Goal: Information Seeking & Learning: Learn about a topic

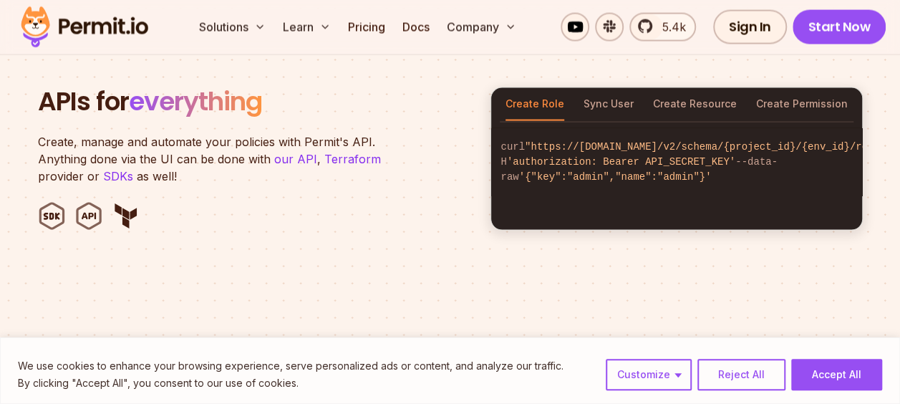
scroll to position [1436, 0]
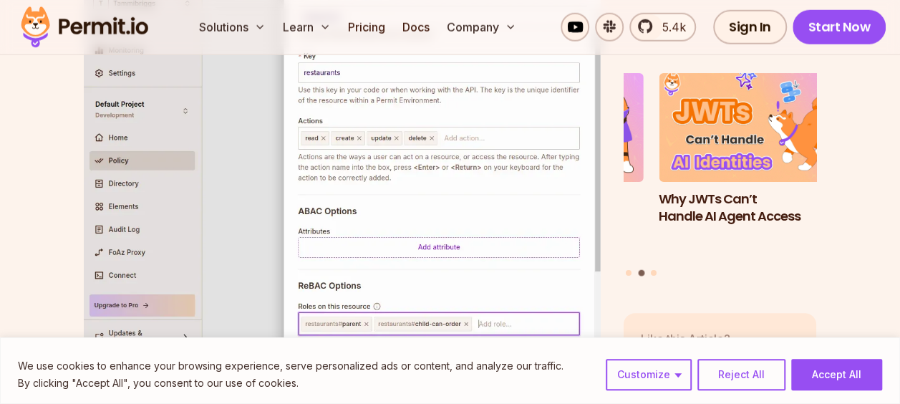
scroll to position [4624, 0]
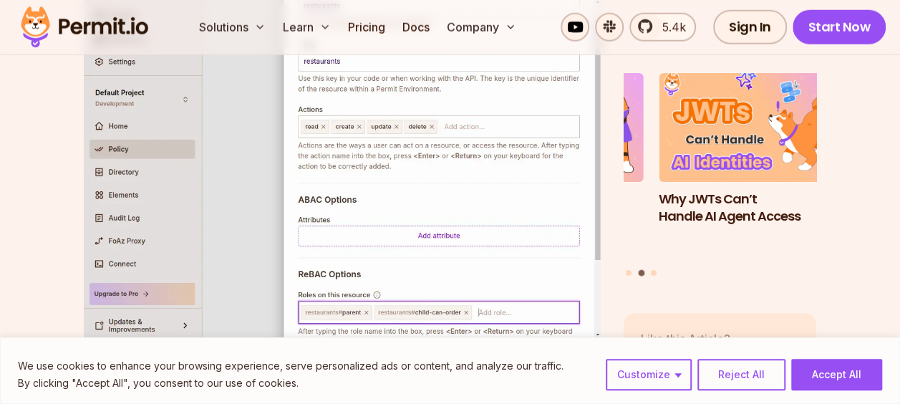
click at [422, 251] on img at bounding box center [342, 155] width 517 height 439
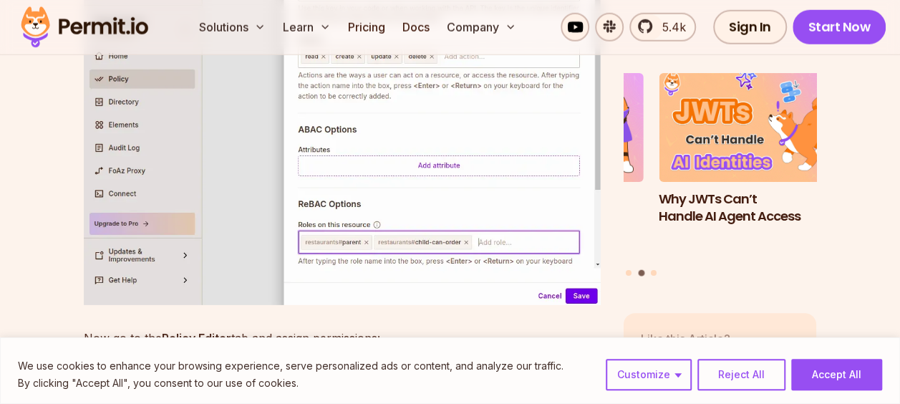
scroll to position [4710, 0]
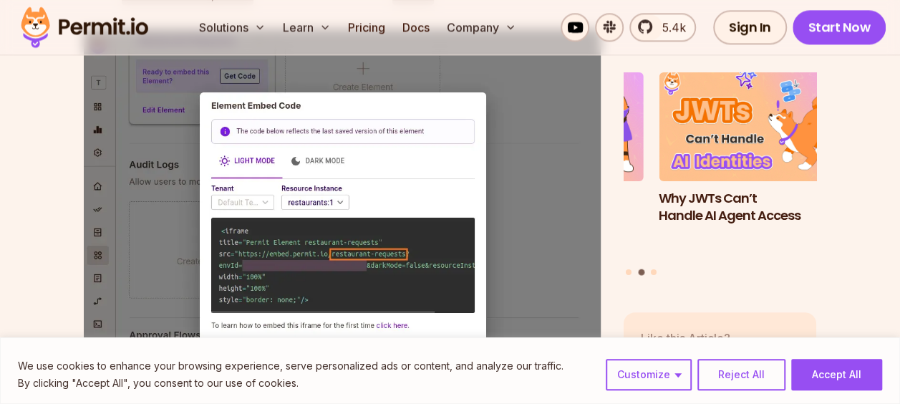
scroll to position [6256, 0]
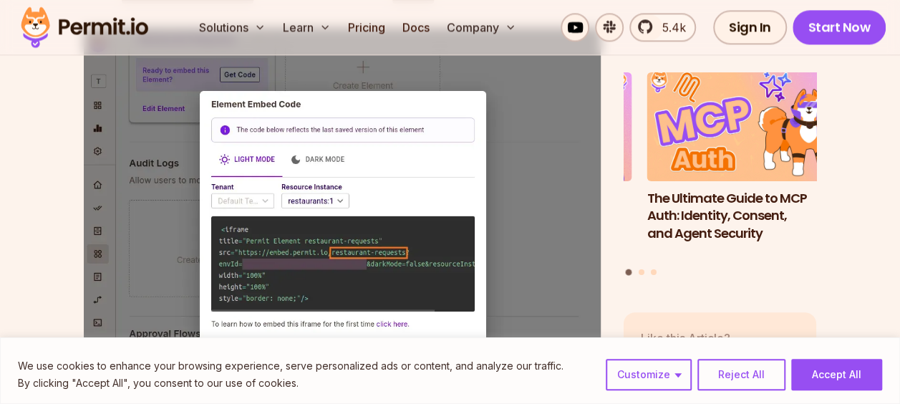
click at [460, 225] on img at bounding box center [342, 227] width 517 height 401
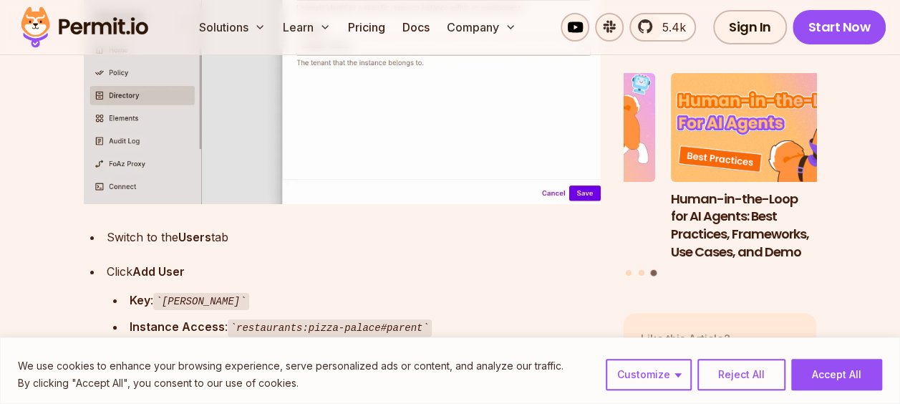
scroll to position [8112, 0]
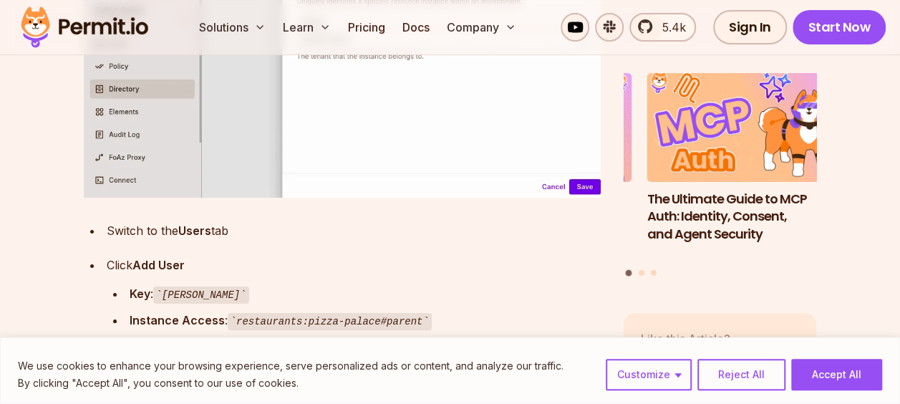
click at [445, 310] on div "Instance Access : restaurants:pizza-palace#parent" at bounding box center [365, 320] width 471 height 21
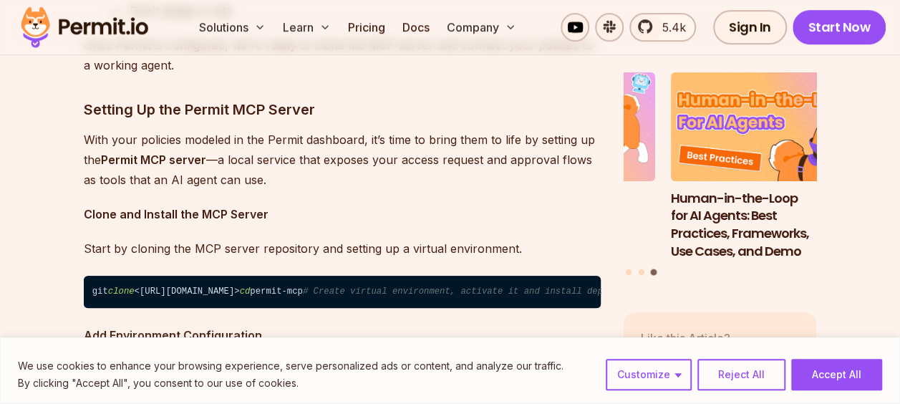
scroll to position [8499, 0]
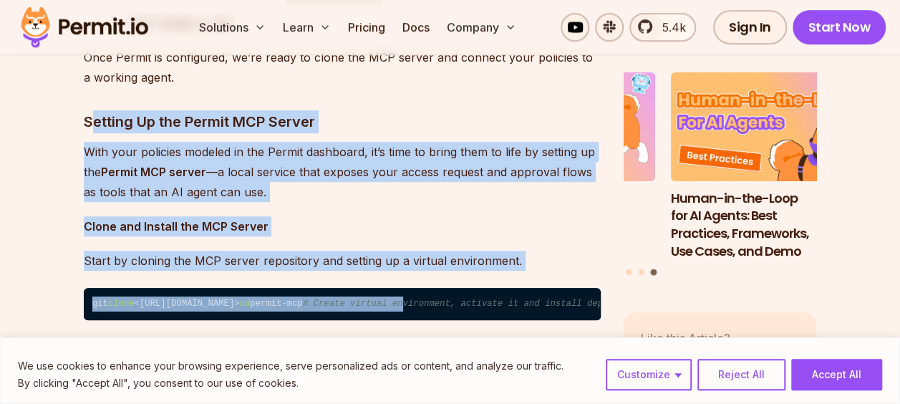
drag, startPoint x: 90, startPoint y: 59, endPoint x: 183, endPoint y: 292, distance: 250.6
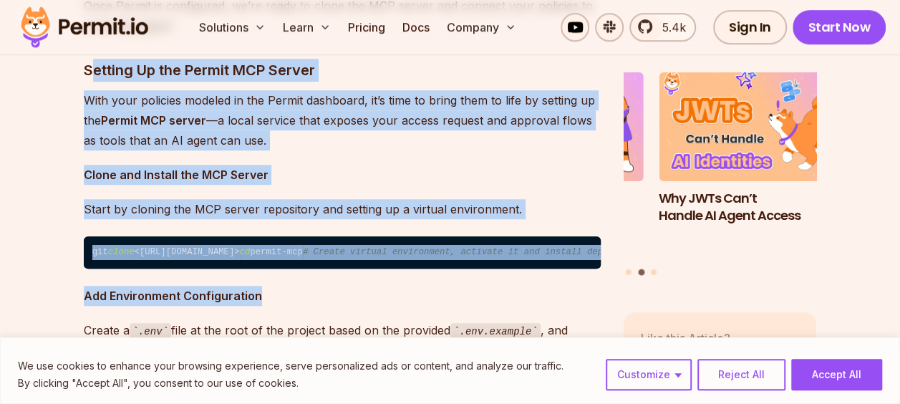
scroll to position [8551, 0]
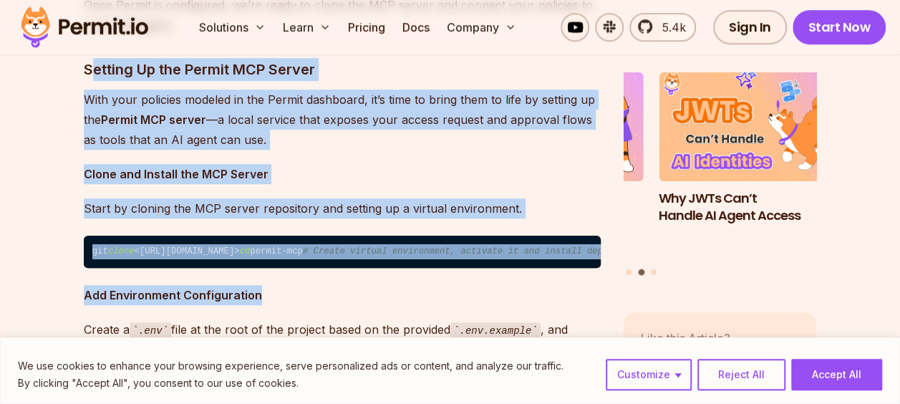
drag, startPoint x: 88, startPoint y: 87, endPoint x: 470, endPoint y: 273, distance: 424.5
copy div "etting Up the Permit MCP Server With your policies modeled in the Permit dashbo…"
